Goal: Task Accomplishment & Management: Use online tool/utility

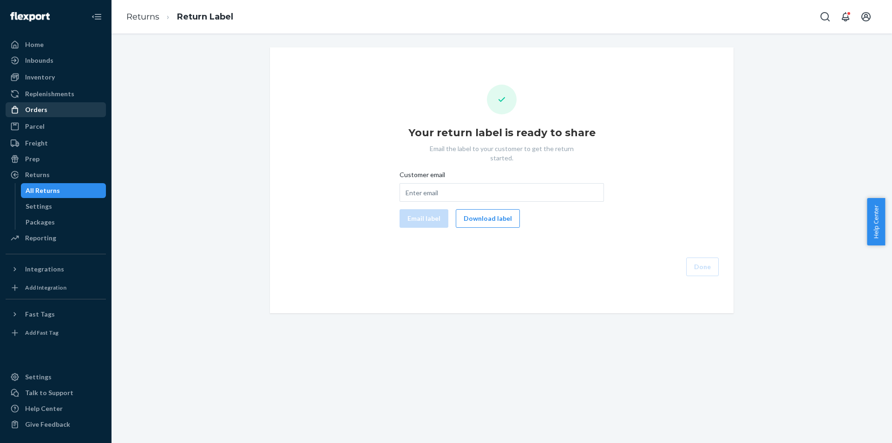
click at [78, 111] on div "Orders" at bounding box center [56, 109] width 98 height 13
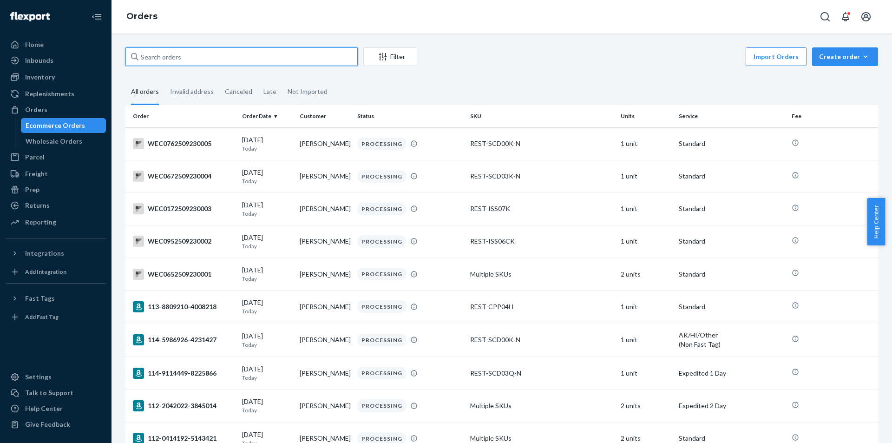
click at [230, 59] on input "text" at bounding box center [241, 56] width 232 height 19
paste input "#PD1676998"
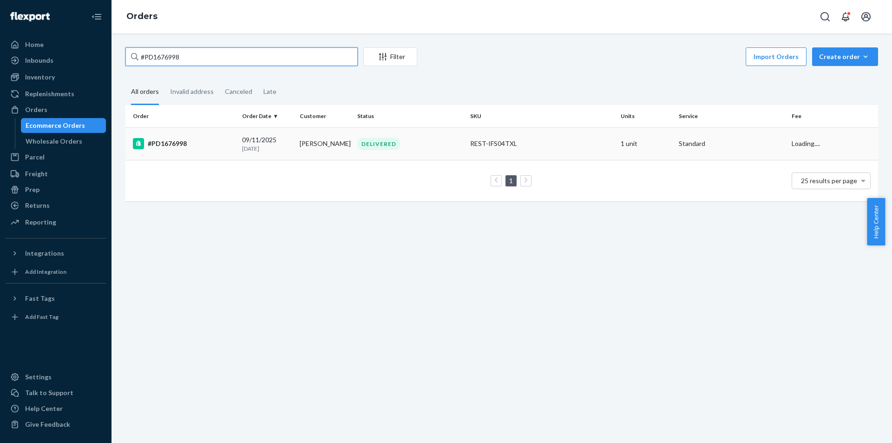
type input "#PD1676998"
click at [248, 138] on div "[DATE] [DATE]" at bounding box center [267, 143] width 50 height 17
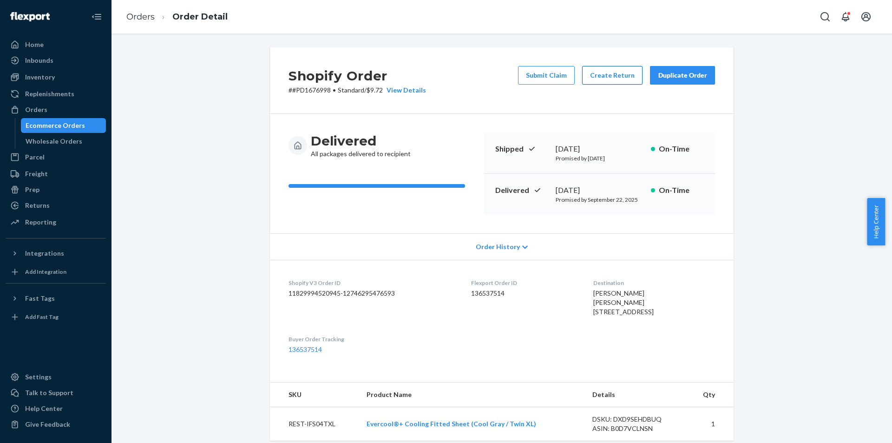
click at [617, 75] on button "Create Return" at bounding box center [612, 75] width 60 height 19
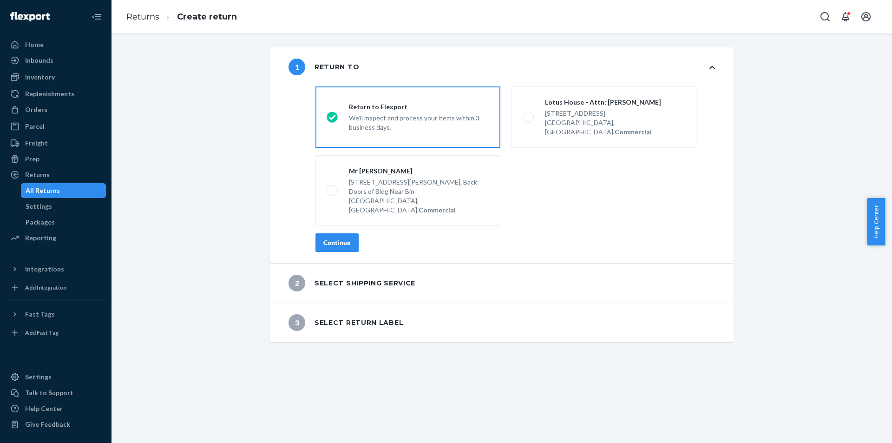
click at [324, 238] on div "Continue" at bounding box center [336, 242] width 27 height 9
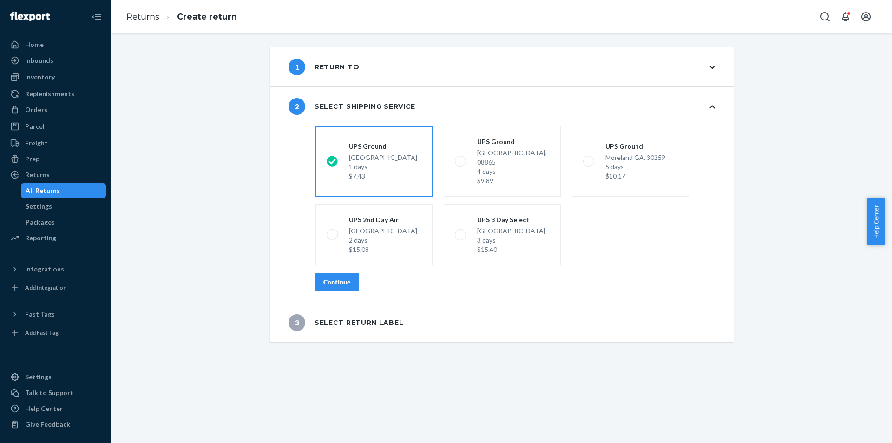
click at [347, 277] on div "Continue" at bounding box center [336, 281] width 27 height 9
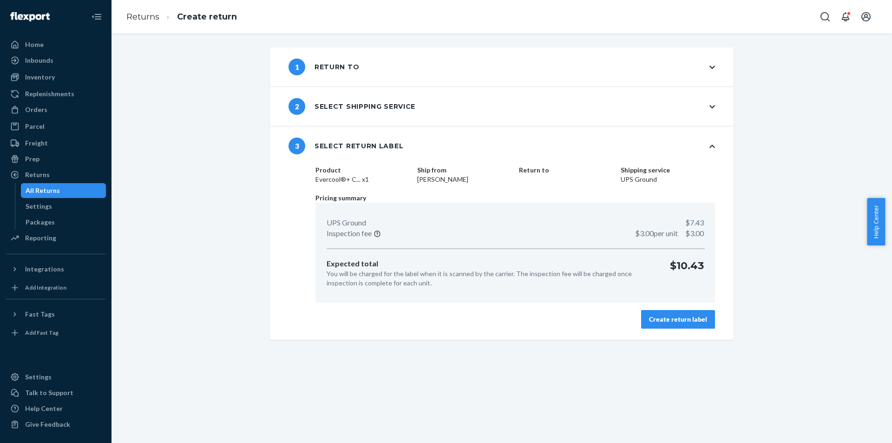
click at [657, 315] on div "Create return label" at bounding box center [678, 318] width 58 height 9
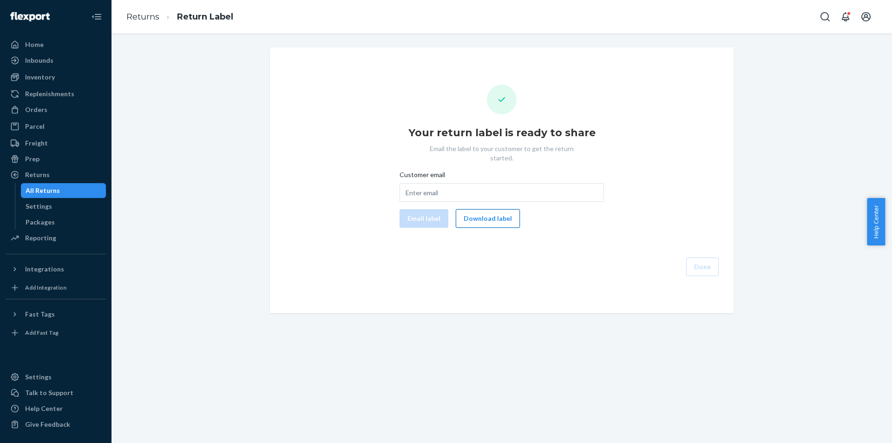
drag, startPoint x: 490, startPoint y: 222, endPoint x: 492, endPoint y: 206, distance: 15.9
click at [491, 221] on div "Your return label is ready to share Email the label to your customer to get the…" at bounding box center [501, 180] width 449 height 191
click at [492, 209] on button "Download label" at bounding box center [488, 218] width 64 height 19
